Goal: Communication & Community: Answer question/provide support

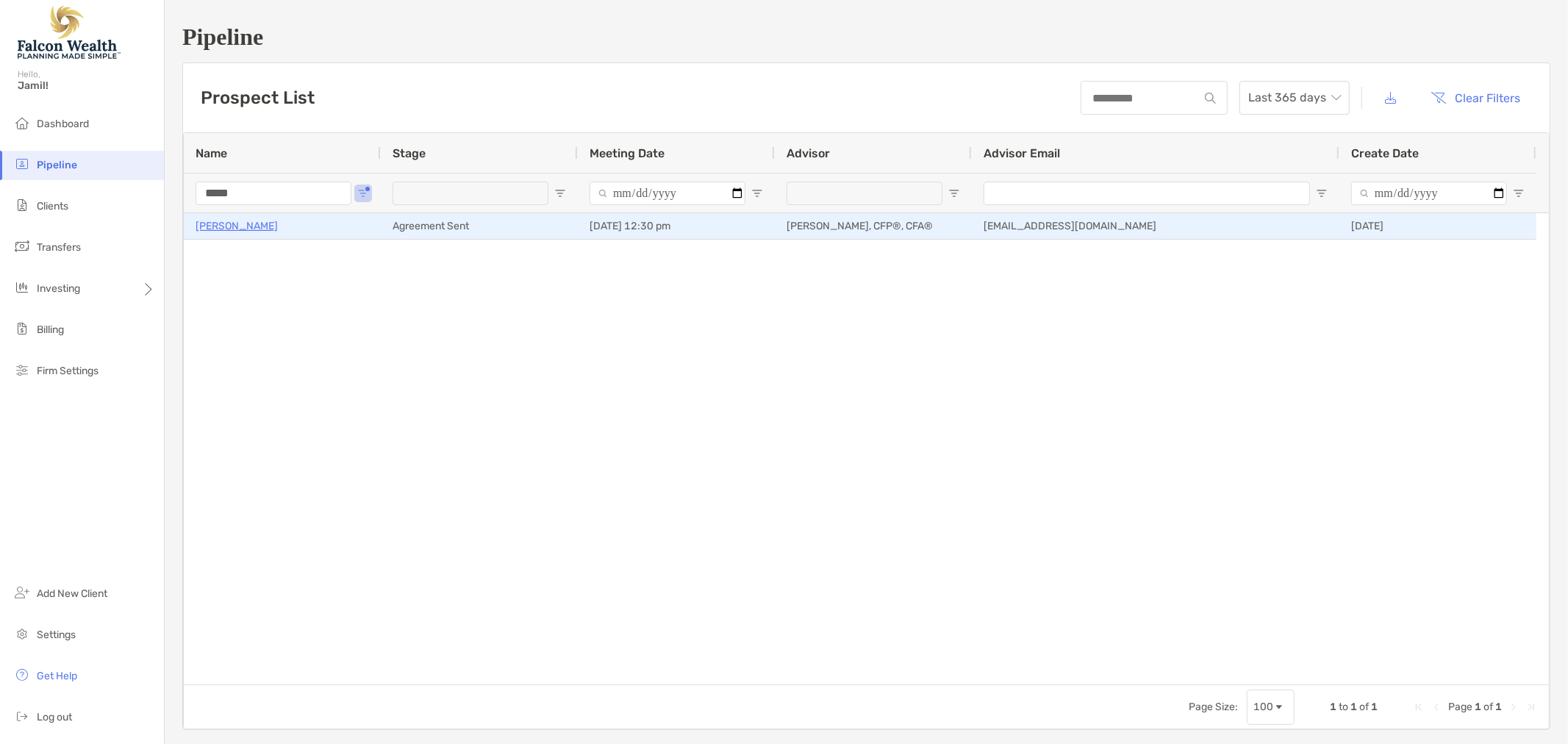
click at [219, 221] on p "[PERSON_NAME]" at bounding box center [237, 226] width 82 height 18
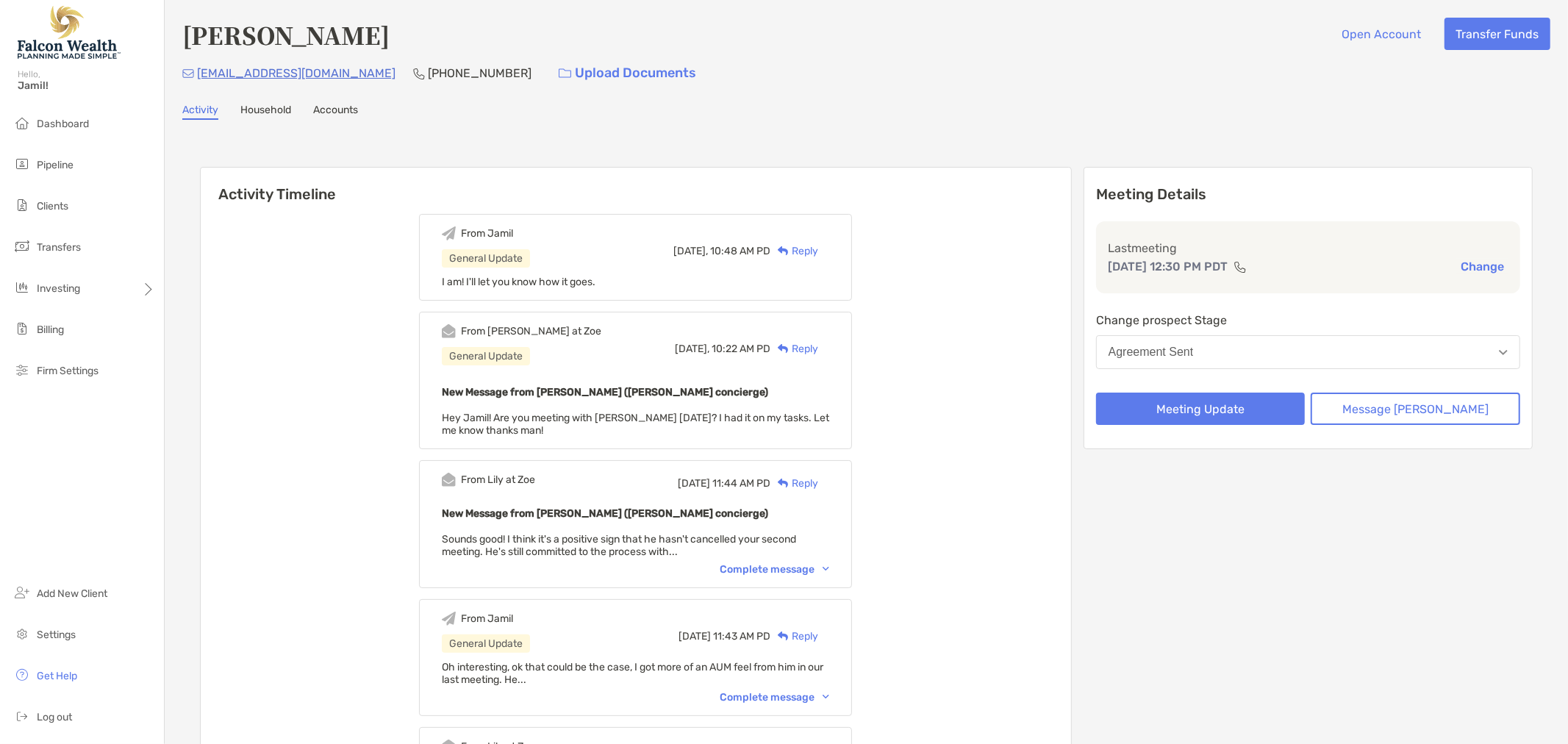
click at [819, 248] on div "Reply" at bounding box center [794, 251] width 48 height 15
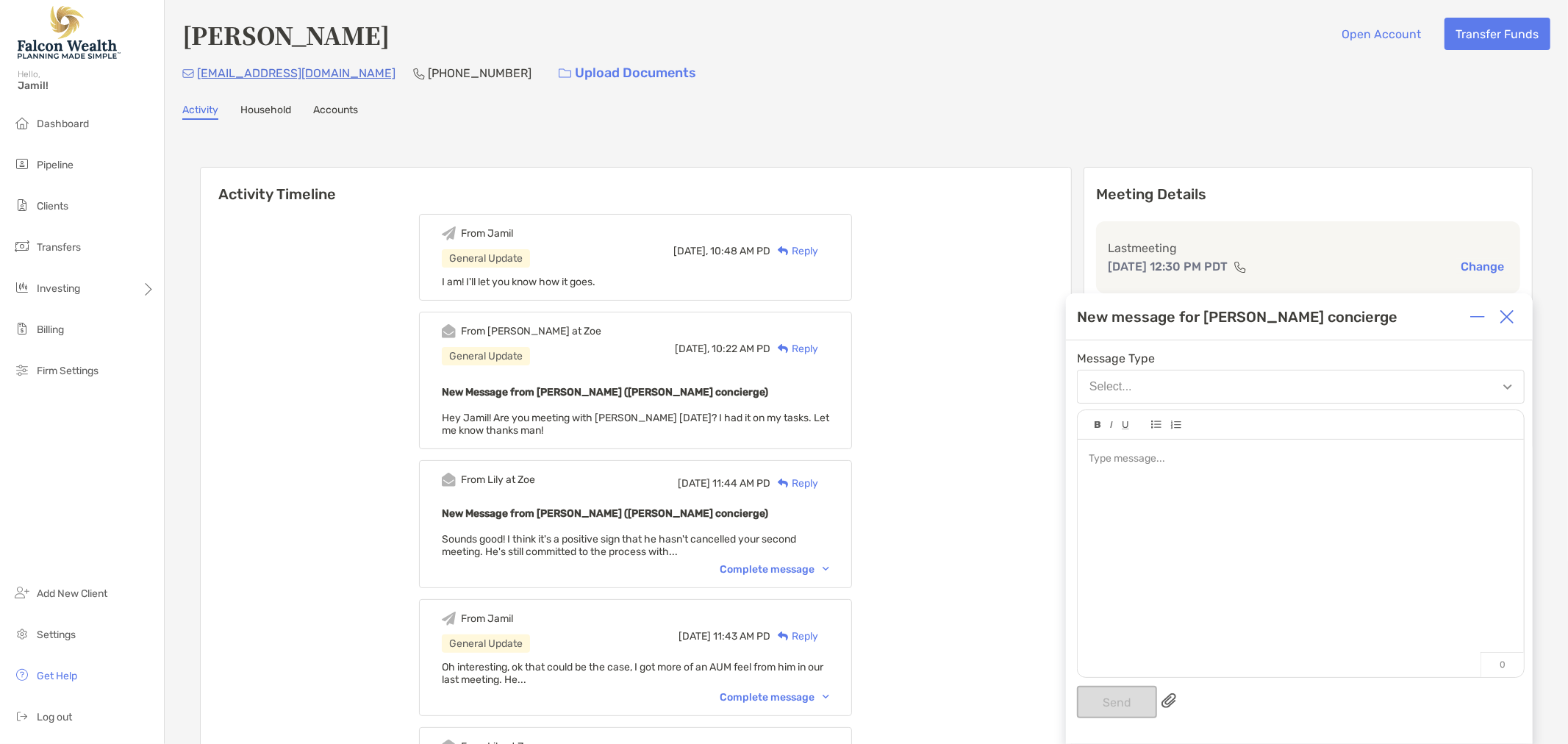
click at [1267, 529] on div at bounding box center [1301, 551] width 447 height 223
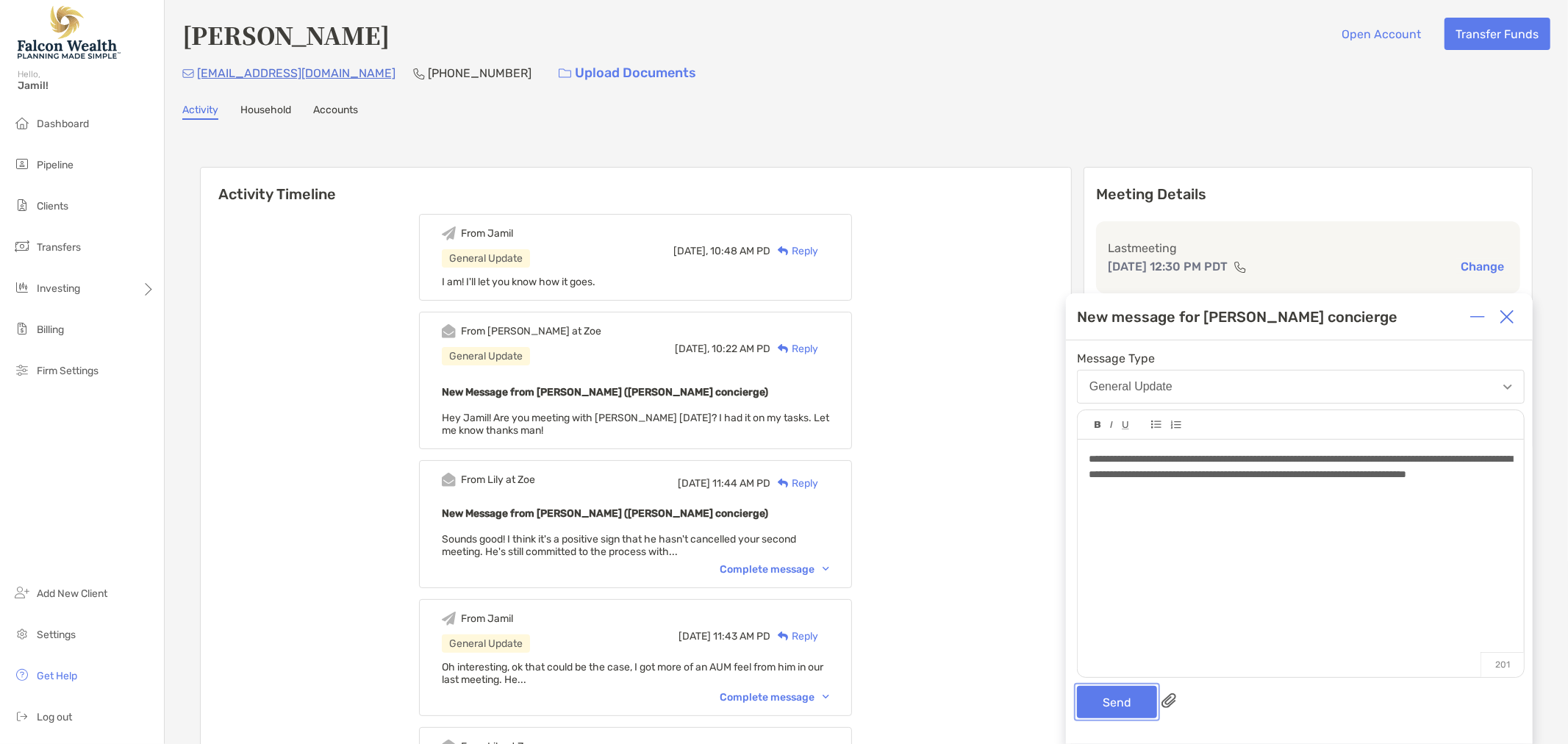
click at [1118, 713] on button "Send" at bounding box center [1117, 702] width 80 height 33
